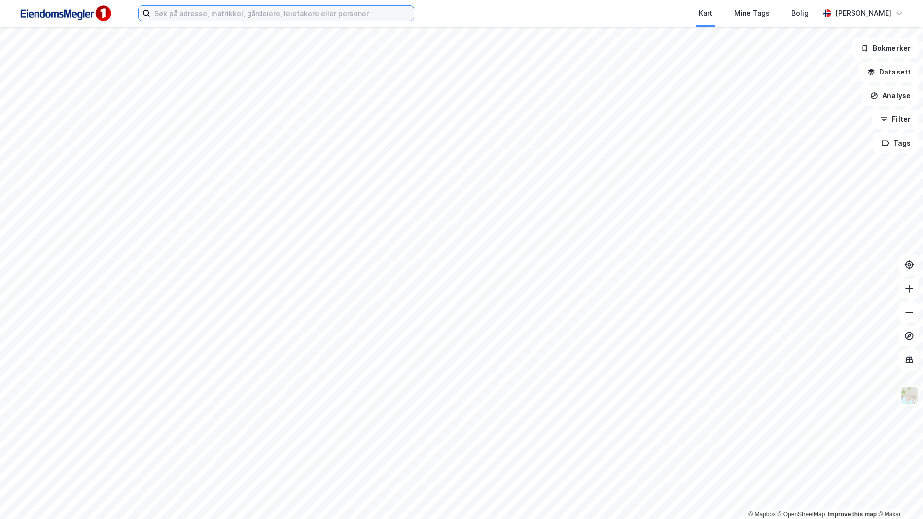
click at [283, 14] on input at bounding box center [281, 13] width 263 height 15
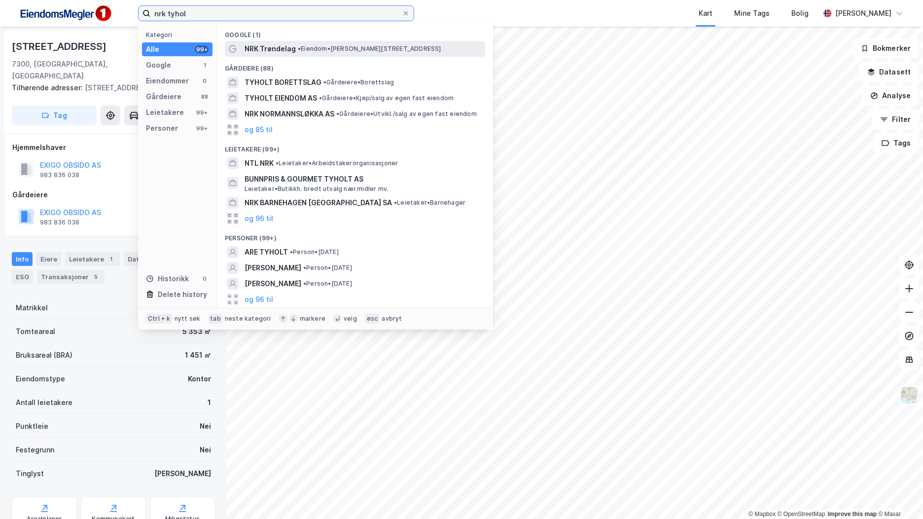
type input "nrk tyhol"
click at [389, 52] on span "• Eiendom • [PERSON_NAME][STREET_ADDRESS]" at bounding box center [370, 49] width 144 height 8
